Goal: Navigation & Orientation: Find specific page/section

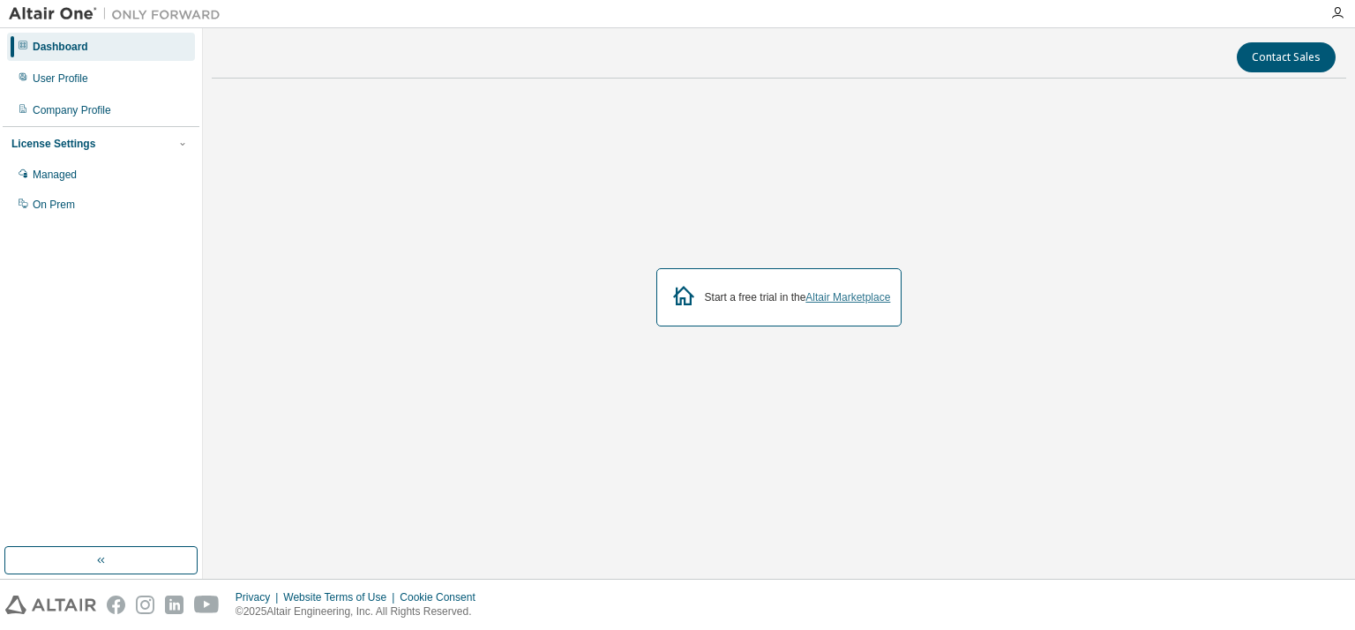
click at [861, 301] on link "Altair Marketplace" at bounding box center [847, 297] width 85 height 12
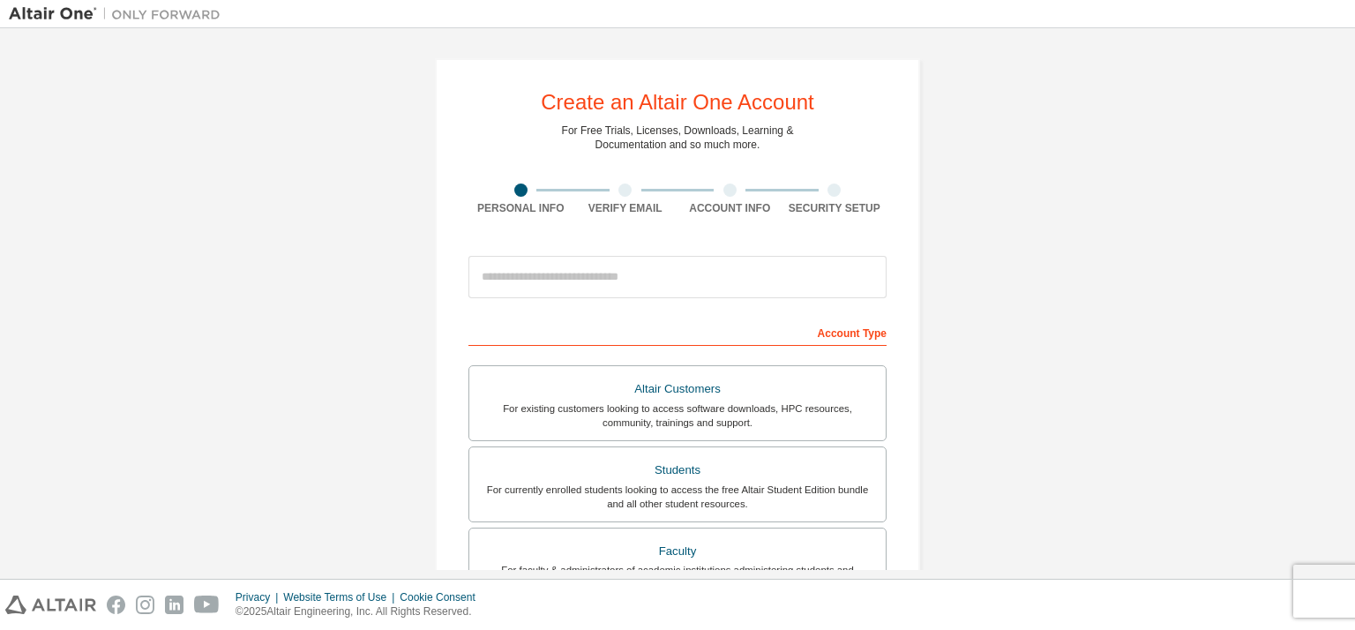
scroll to position [117, 0]
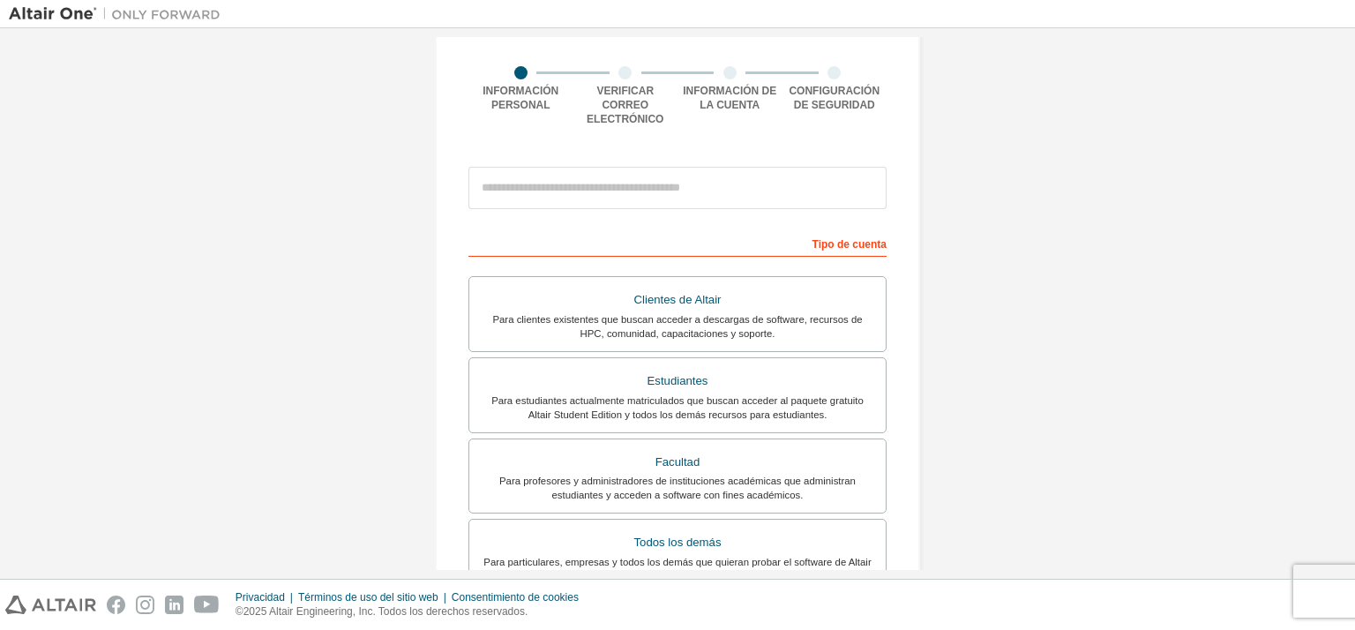
click at [736, 234] on div "Tipo de cuenta" at bounding box center [677, 242] width 418 height 28
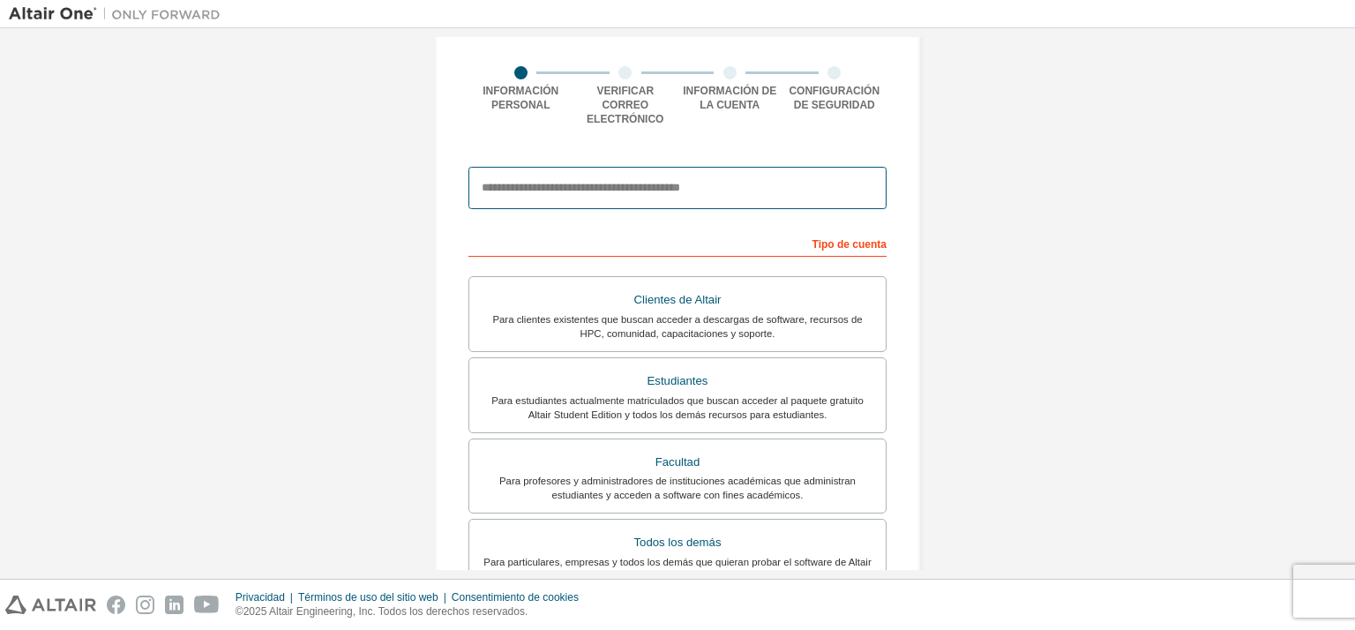
click at [635, 172] on input "email" at bounding box center [677, 188] width 418 height 42
type input "**********"
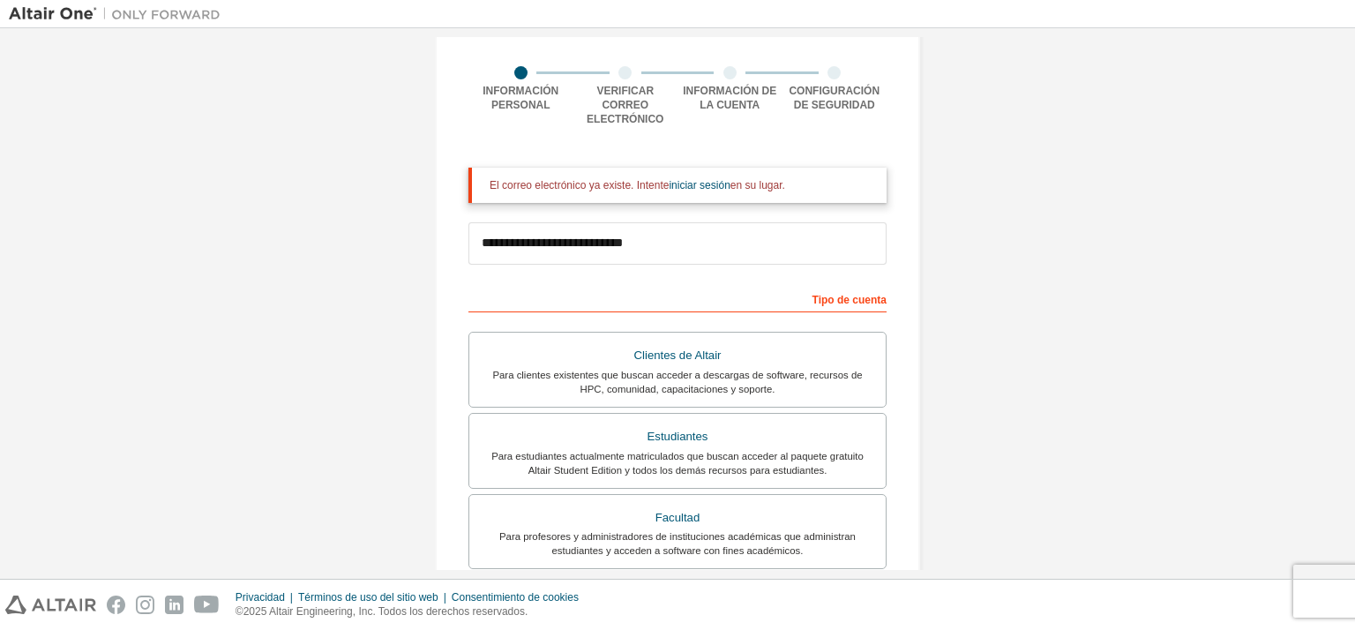
click at [653, 296] on div "Tipo de cuenta" at bounding box center [677, 298] width 418 height 28
click at [698, 179] on link "iniciar sesión" at bounding box center [699, 185] width 61 height 12
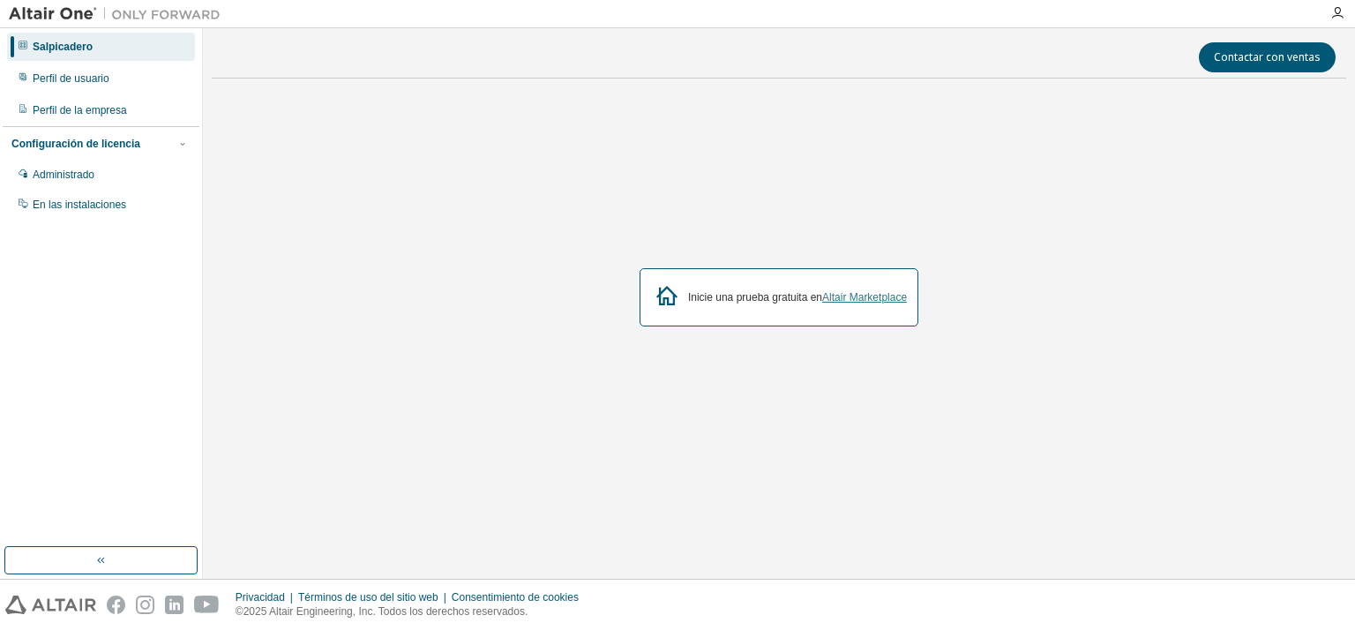
click at [879, 299] on link "Altair Marketplace" at bounding box center [864, 297] width 85 height 12
